Goal: Transaction & Acquisition: Purchase product/service

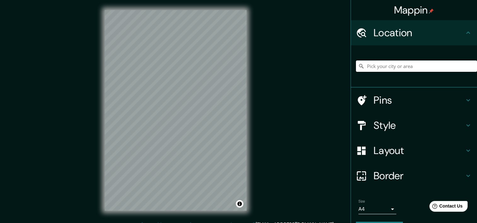
click at [388, 68] on input "Pick your city or area" at bounding box center [416, 66] width 121 height 11
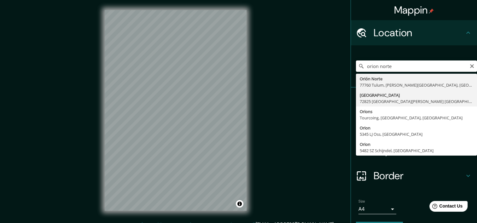
type input "Calle Orión Norte, 72825 San Bernardino Tlaxcalancingo, Puebla, México"
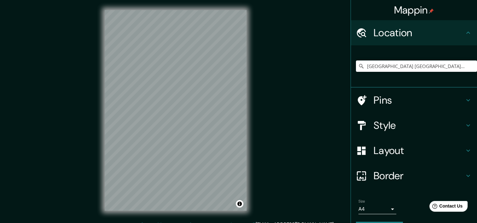
click at [390, 151] on h4 "Layout" at bounding box center [419, 151] width 91 height 13
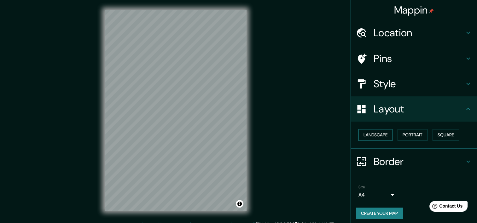
click at [377, 138] on button "Landscape" at bounding box center [376, 135] width 34 height 12
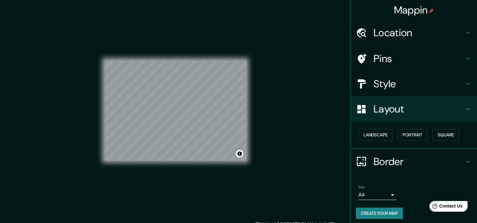
click at [285, 131] on div "Mappin Location Calle Orión Norte, 72825 San Bernardino Tlaxcalancingo, Puebla,…" at bounding box center [238, 115] width 477 height 231
click at [180, 118] on div at bounding box center [182, 115] width 5 height 5
drag, startPoint x: 183, startPoint y: 118, endPoint x: 187, endPoint y: 118, distance: 4.4
click at [187, 118] on div at bounding box center [185, 115] width 5 height 5
click at [187, 116] on div at bounding box center [186, 114] width 5 height 5
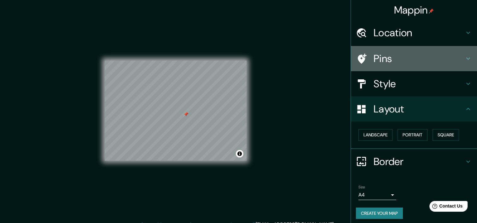
click at [374, 62] on h4 "Pins" at bounding box center [419, 58] width 91 height 13
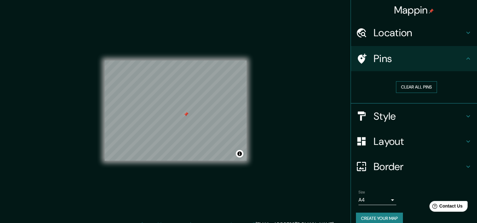
click at [397, 86] on button "Clear all pins" at bounding box center [416, 87] width 41 height 12
click at [371, 218] on button "Create your map" at bounding box center [379, 219] width 47 height 12
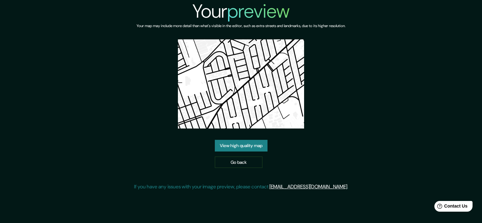
click at [244, 140] on link "View high quality map" at bounding box center [241, 146] width 53 height 12
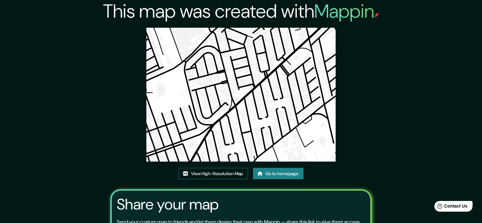
click at [221, 168] on link "View High-Resolution Map" at bounding box center [213, 174] width 69 height 12
